Goal: Information Seeking & Learning: Learn about a topic

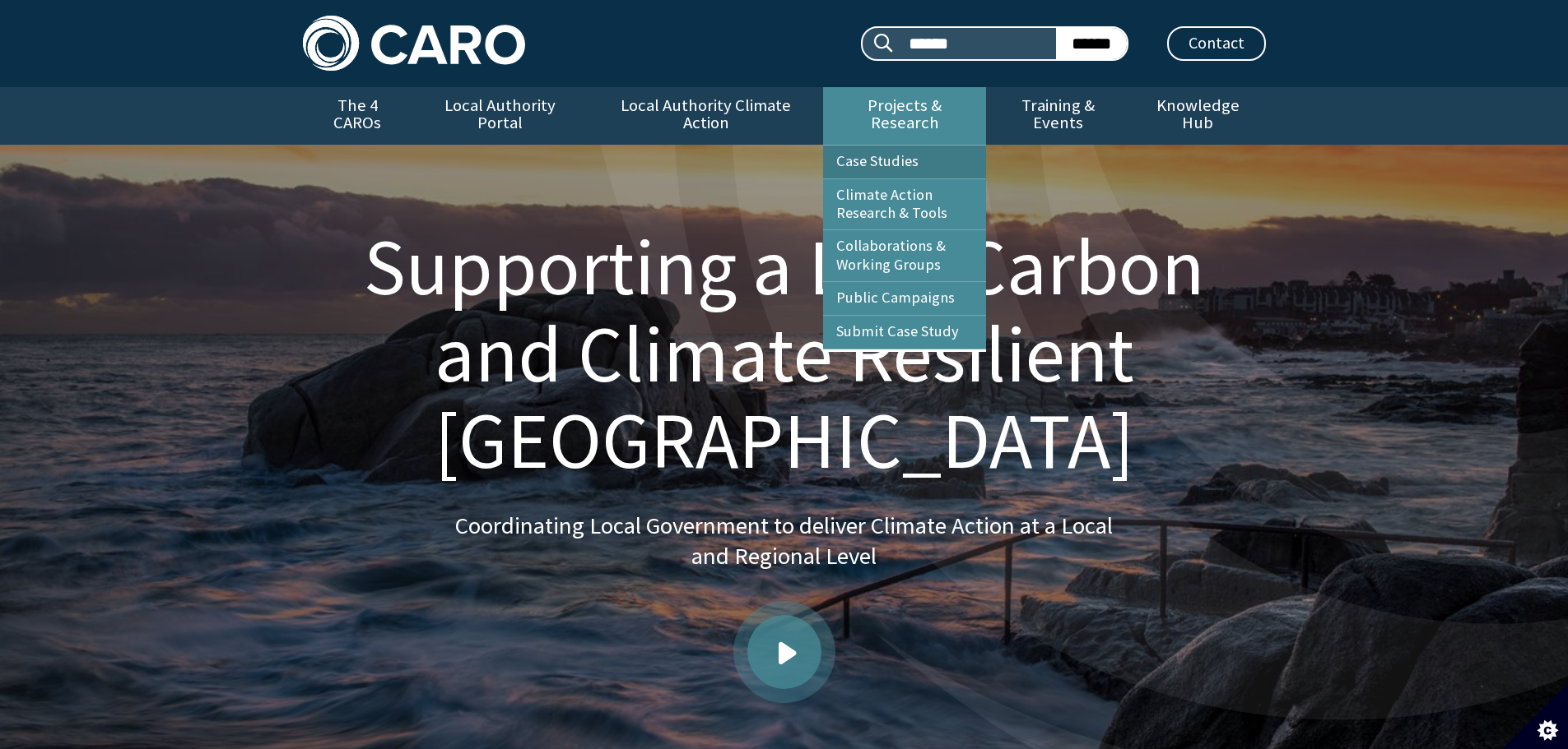
click at [879, 146] on link "Case Studies" at bounding box center [905, 162] width 163 height 33
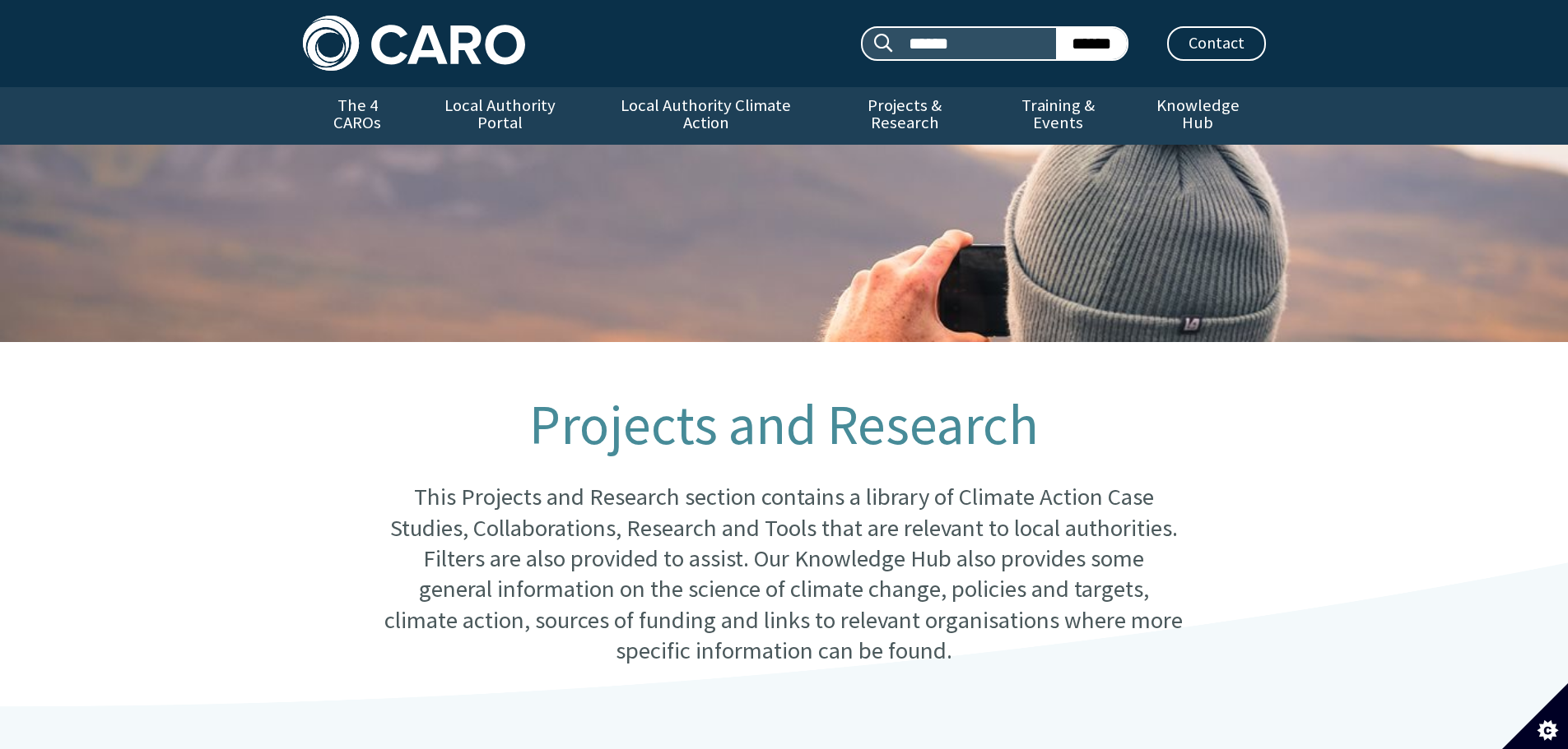
scroll to position [739, 0]
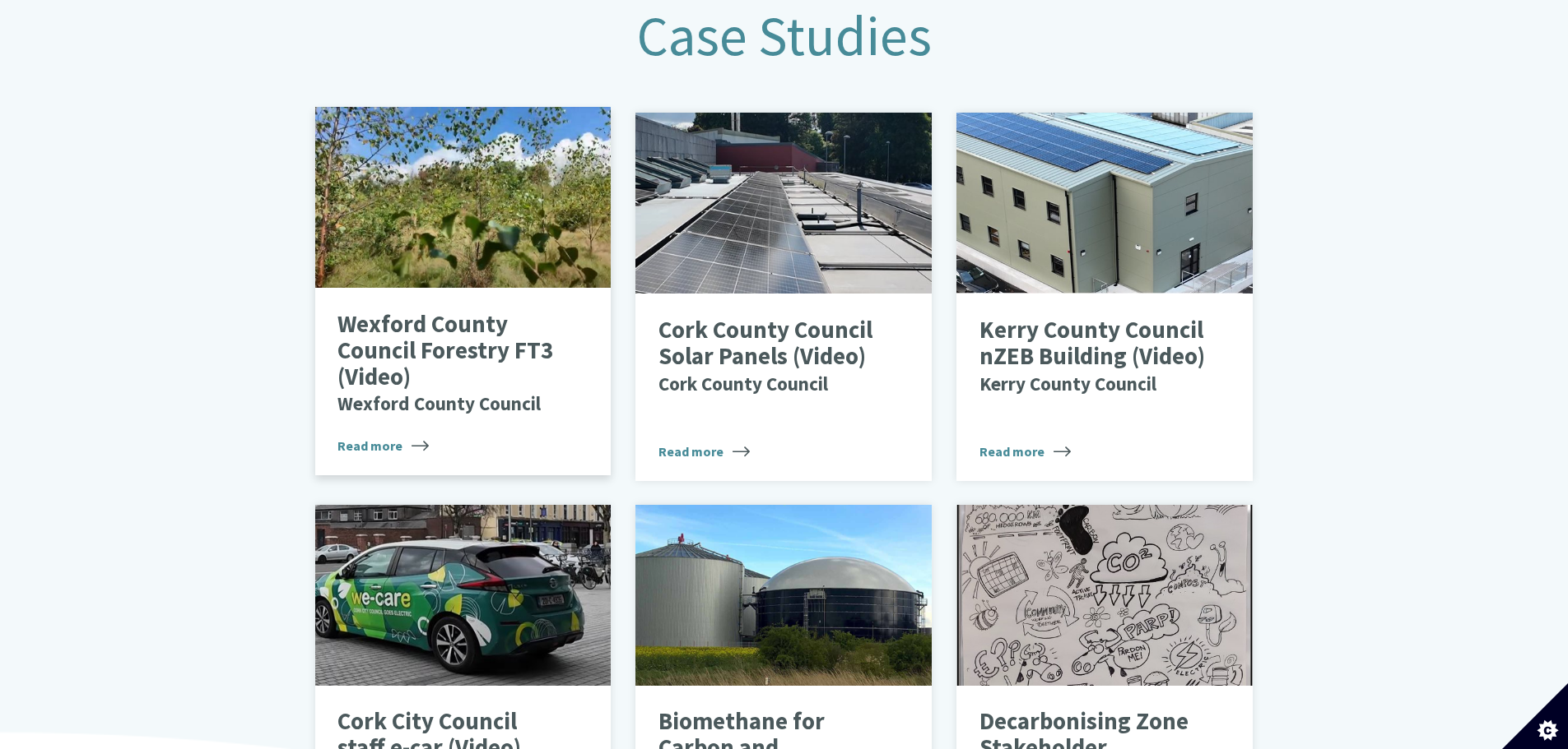
click at [429, 327] on p "Wexford County Council Forestry FT3 (Video) Wexford County Council" at bounding box center [450, 364] width 226 height 105
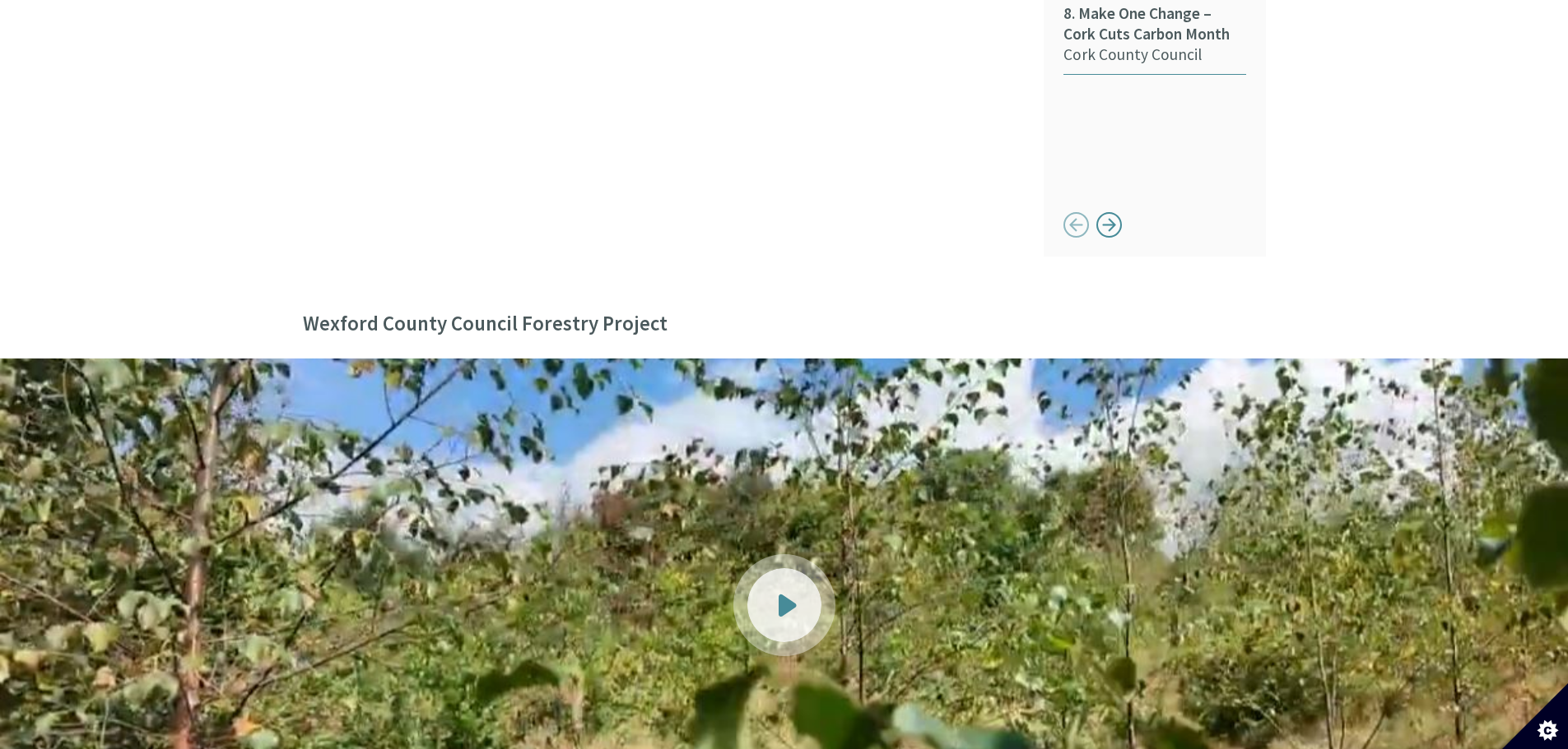
scroll to position [1727, 0]
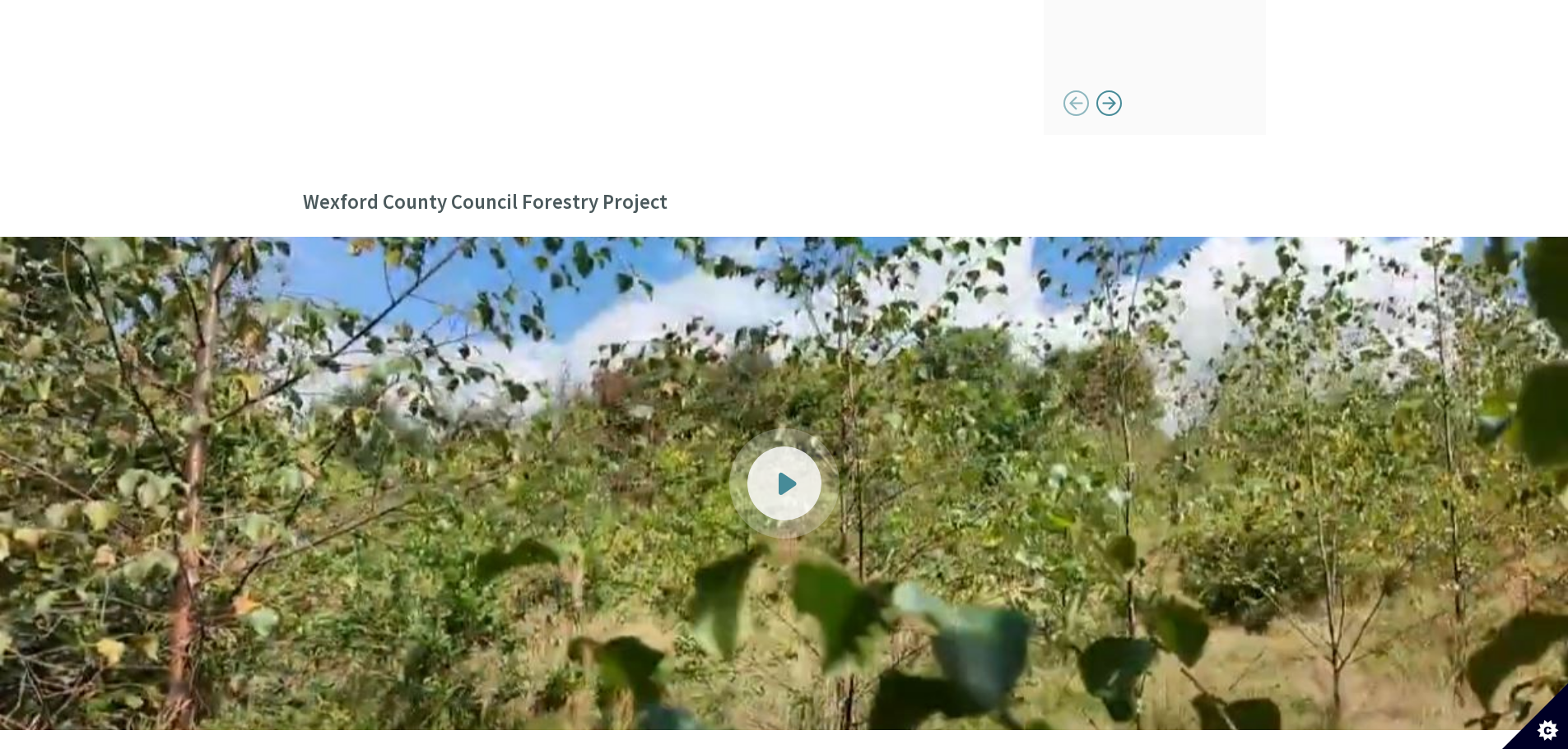
click at [807, 452] on div at bounding box center [784, 484] width 74 height 74
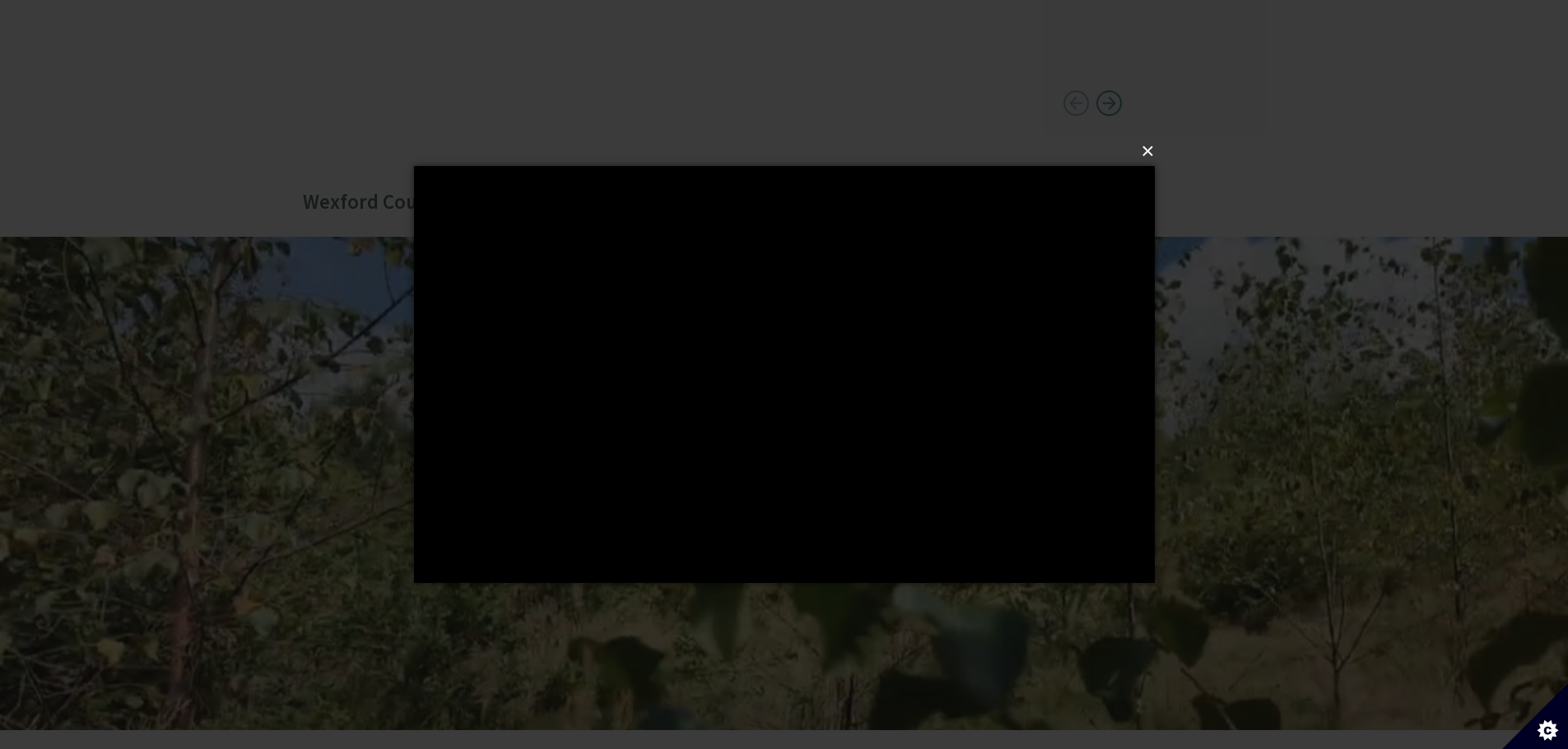
click at [1158, 151] on button "×" at bounding box center [789, 151] width 741 height 36
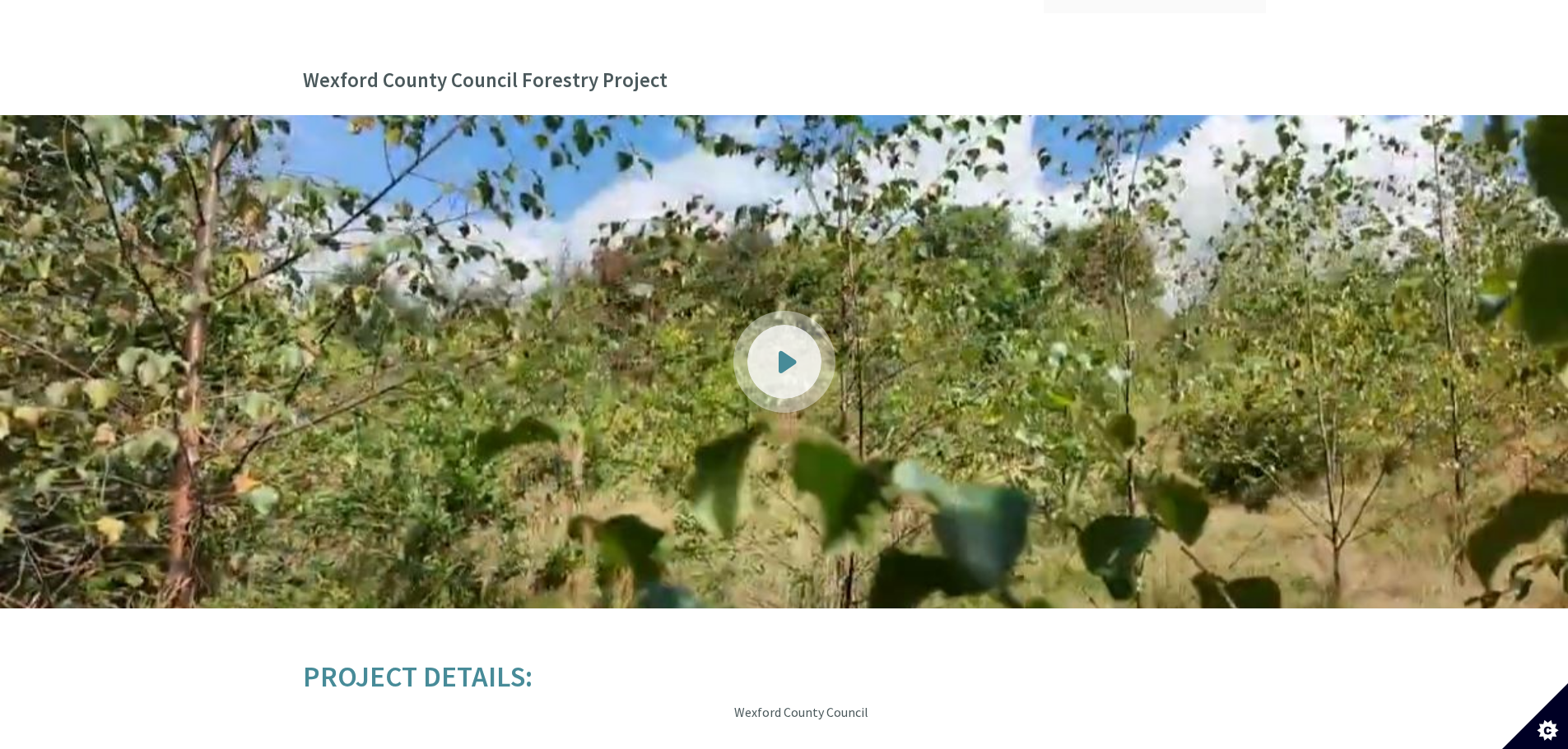
scroll to position [1824, 0]
